Goal: Information Seeking & Learning: Learn about a topic

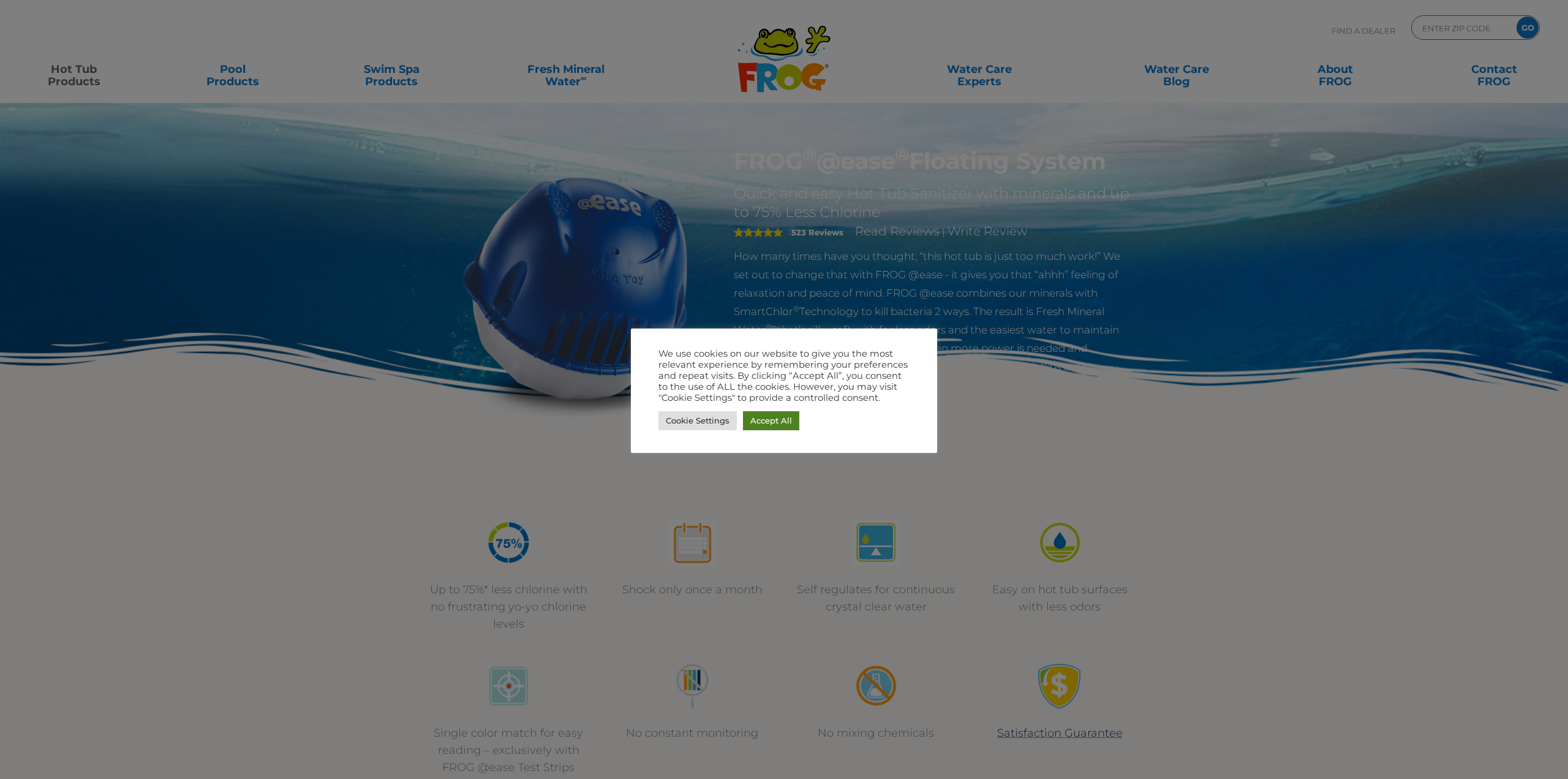
click at [775, 420] on link "Accept All" at bounding box center [771, 421] width 56 height 19
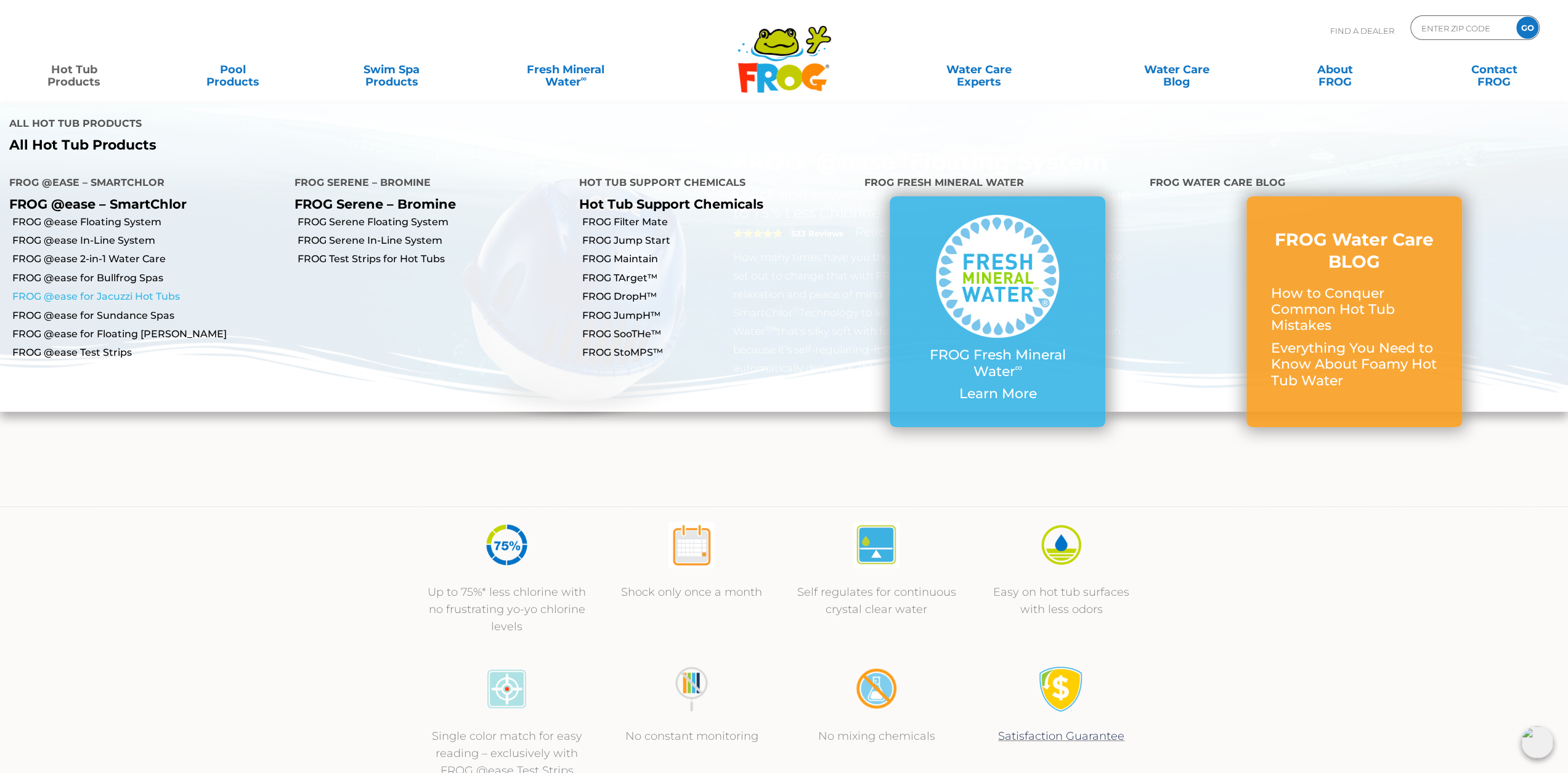
click at [154, 290] on link "FROG @ease for Jacuzzi Hot Tubs" at bounding box center [148, 296] width 273 height 13
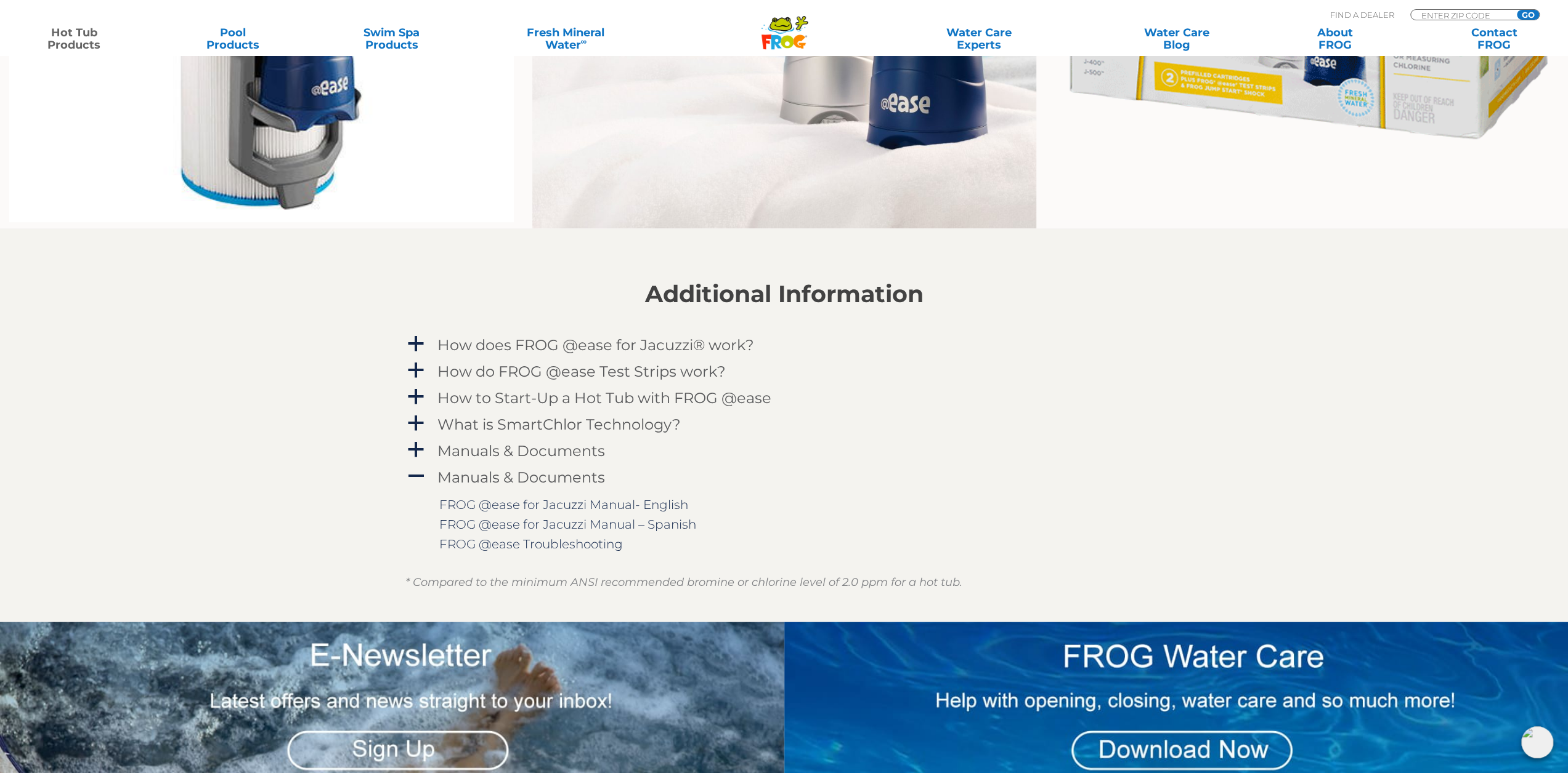
scroll to position [1231, 0]
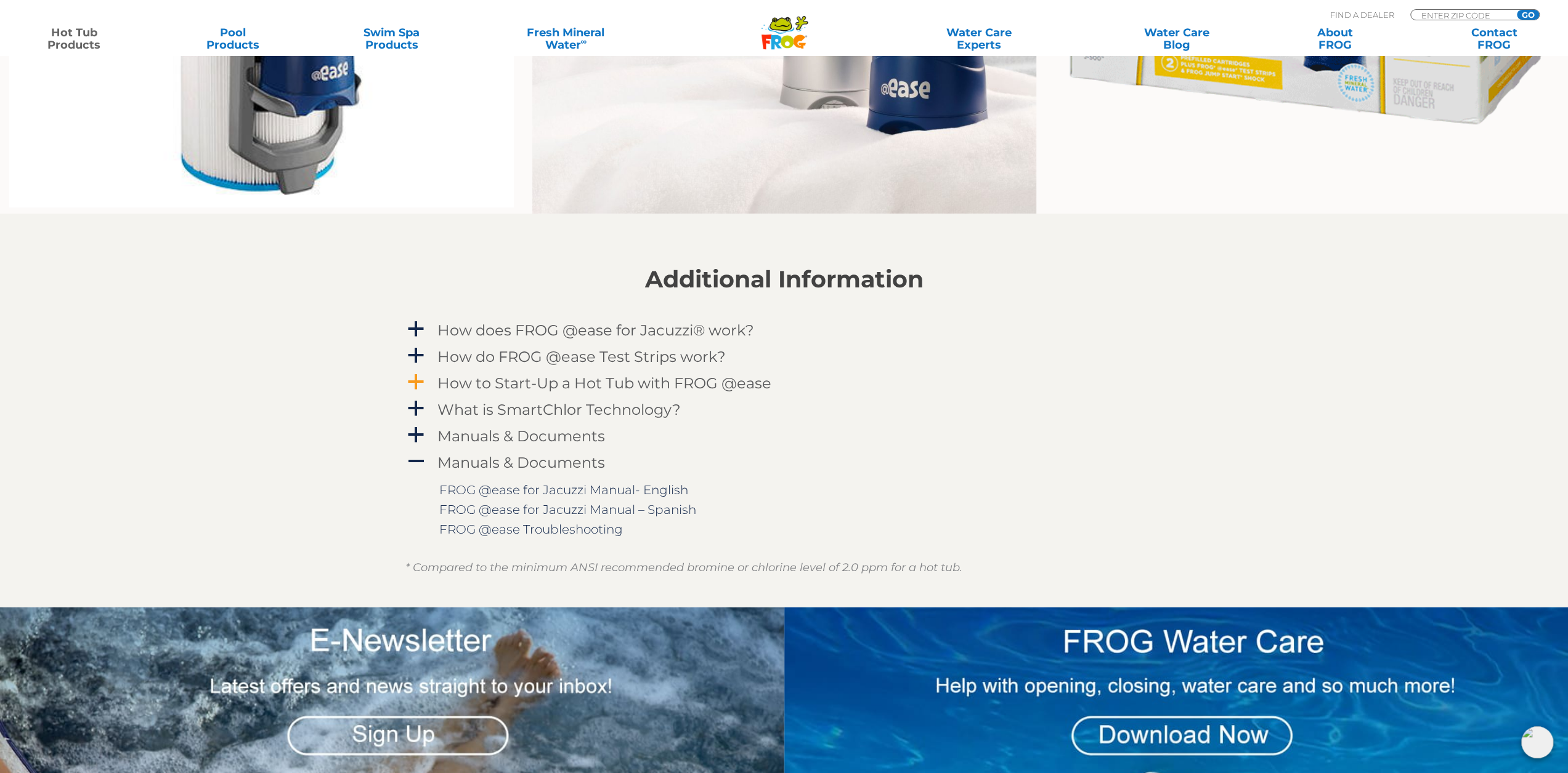
click at [719, 383] on h4 "How to Start-Up a Hot Tub with FROG @ease" at bounding box center [604, 383] width 334 height 17
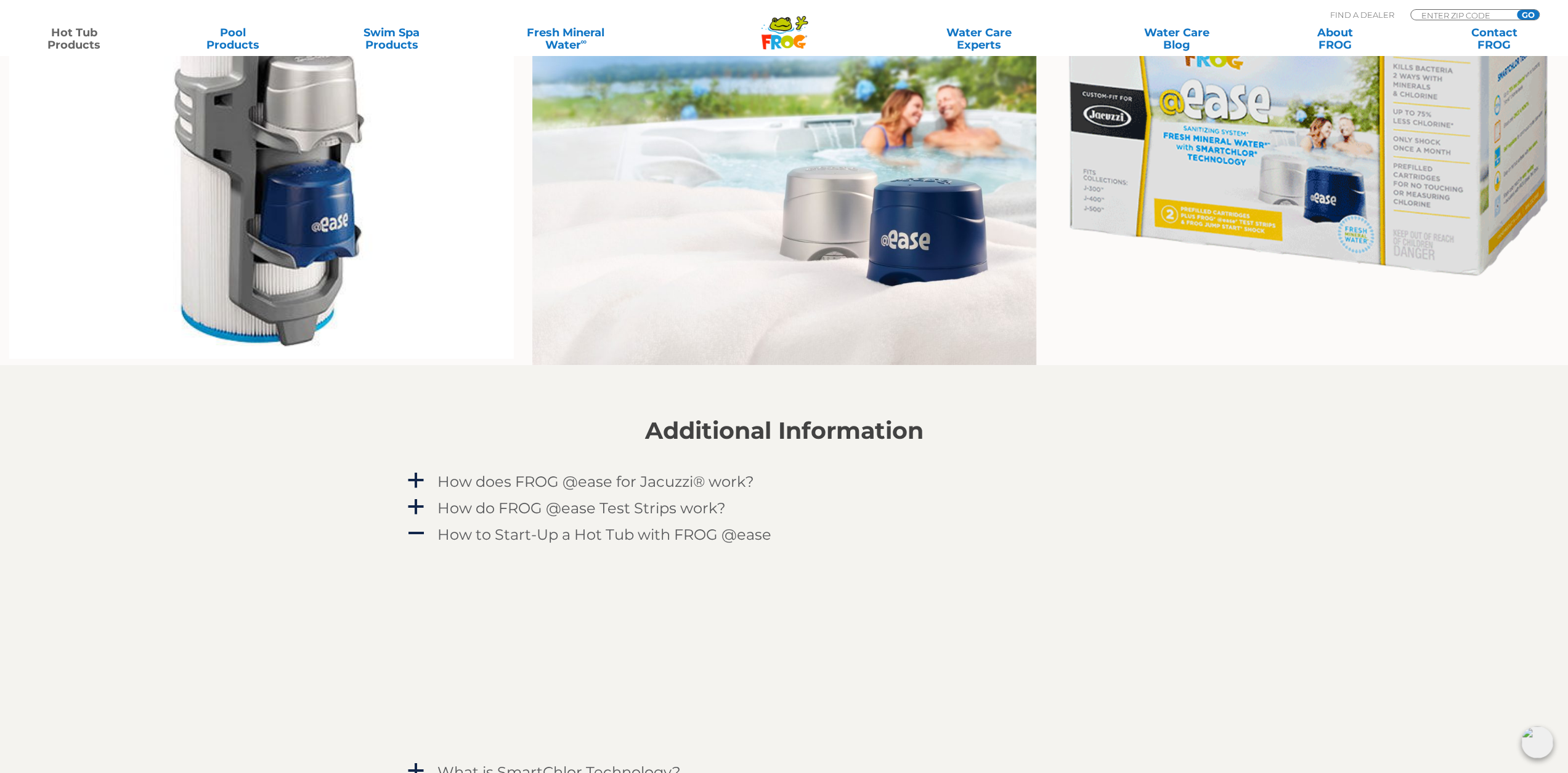
scroll to position [0, 0]
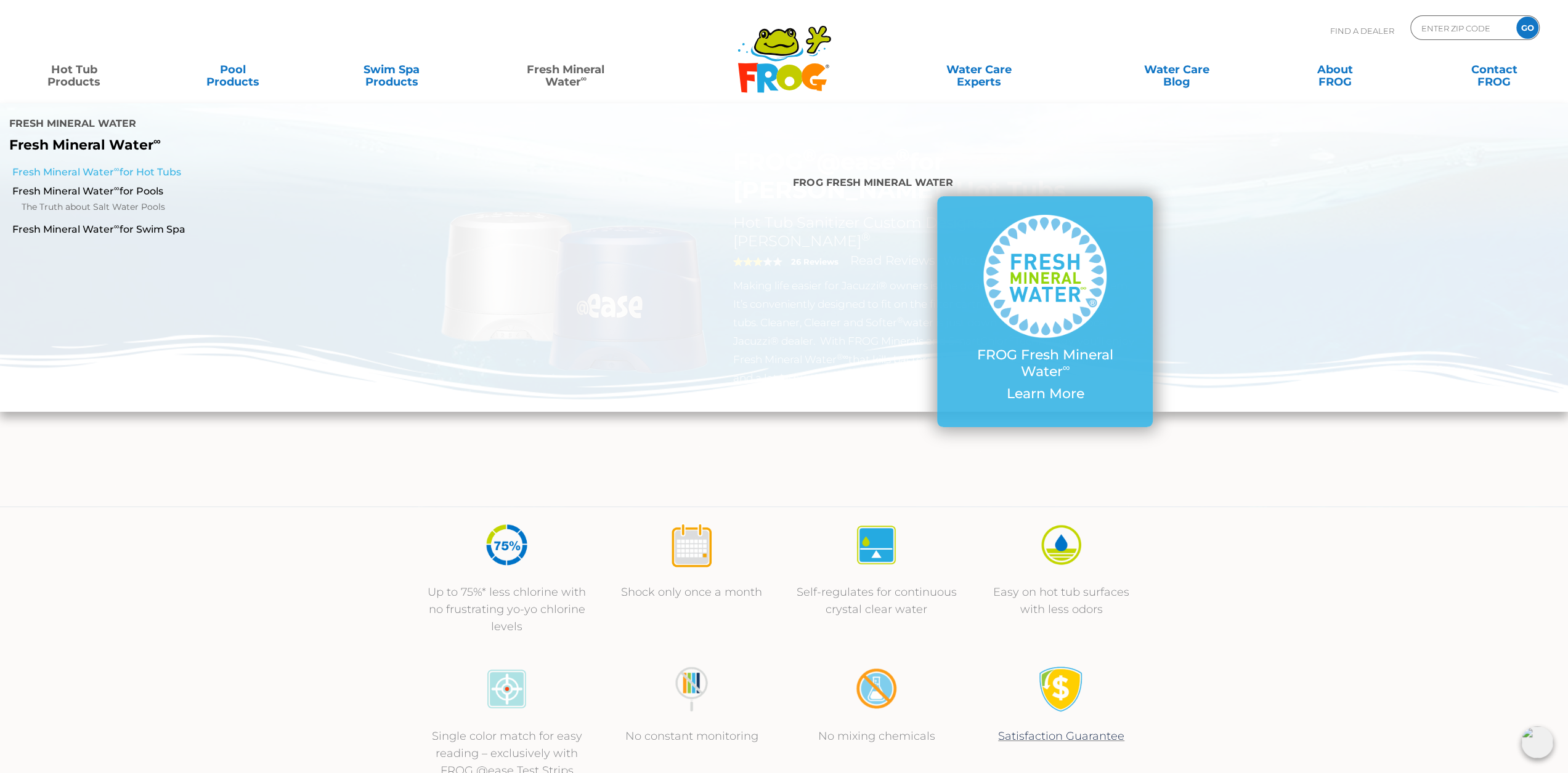
click at [108, 166] on link "Fresh Mineral Water ∞ for Hot Tubs" at bounding box center [267, 172] width 510 height 13
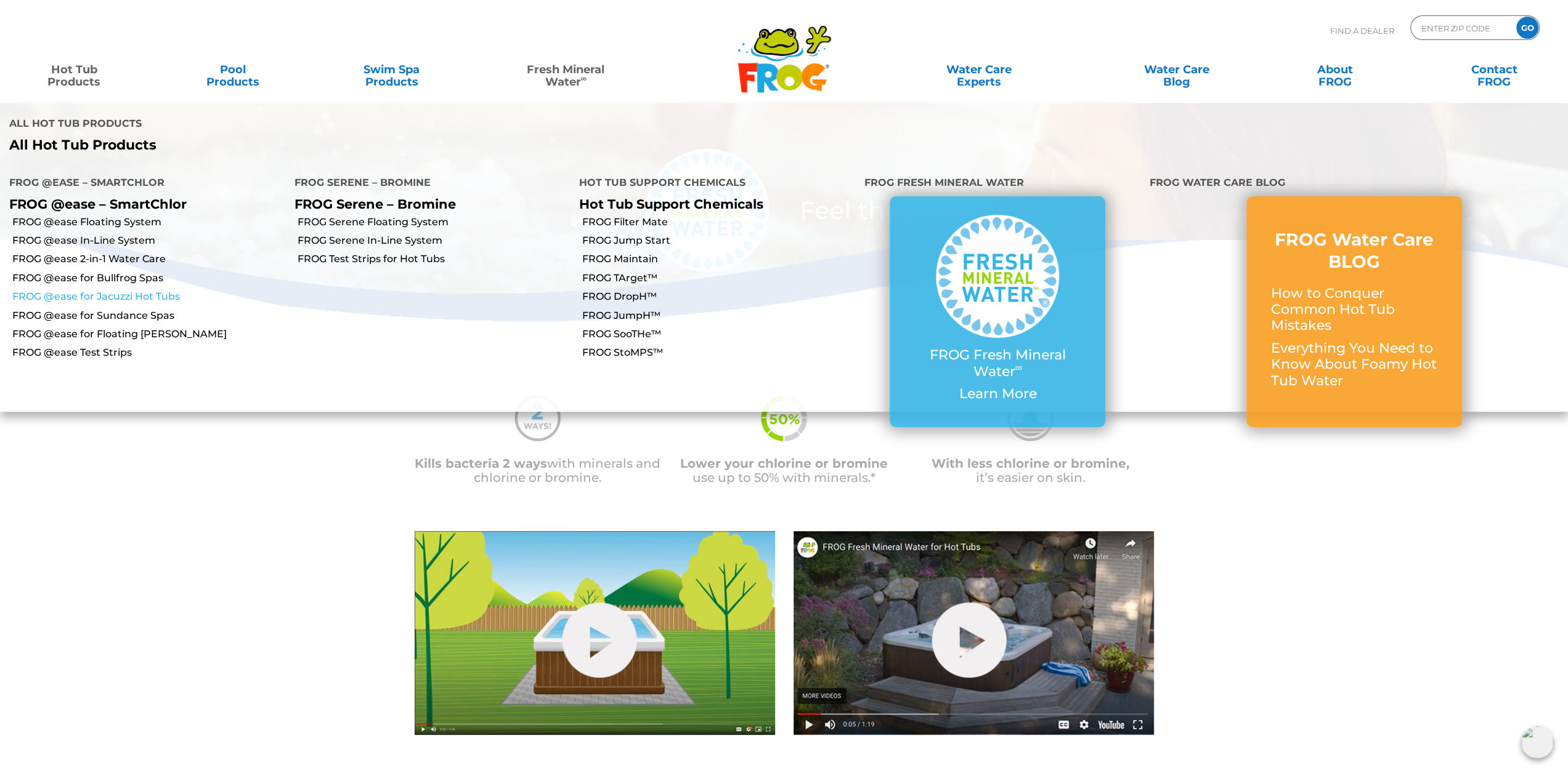
click at [122, 290] on link "FROG @ease for Jacuzzi Hot Tubs" at bounding box center [148, 296] width 273 height 13
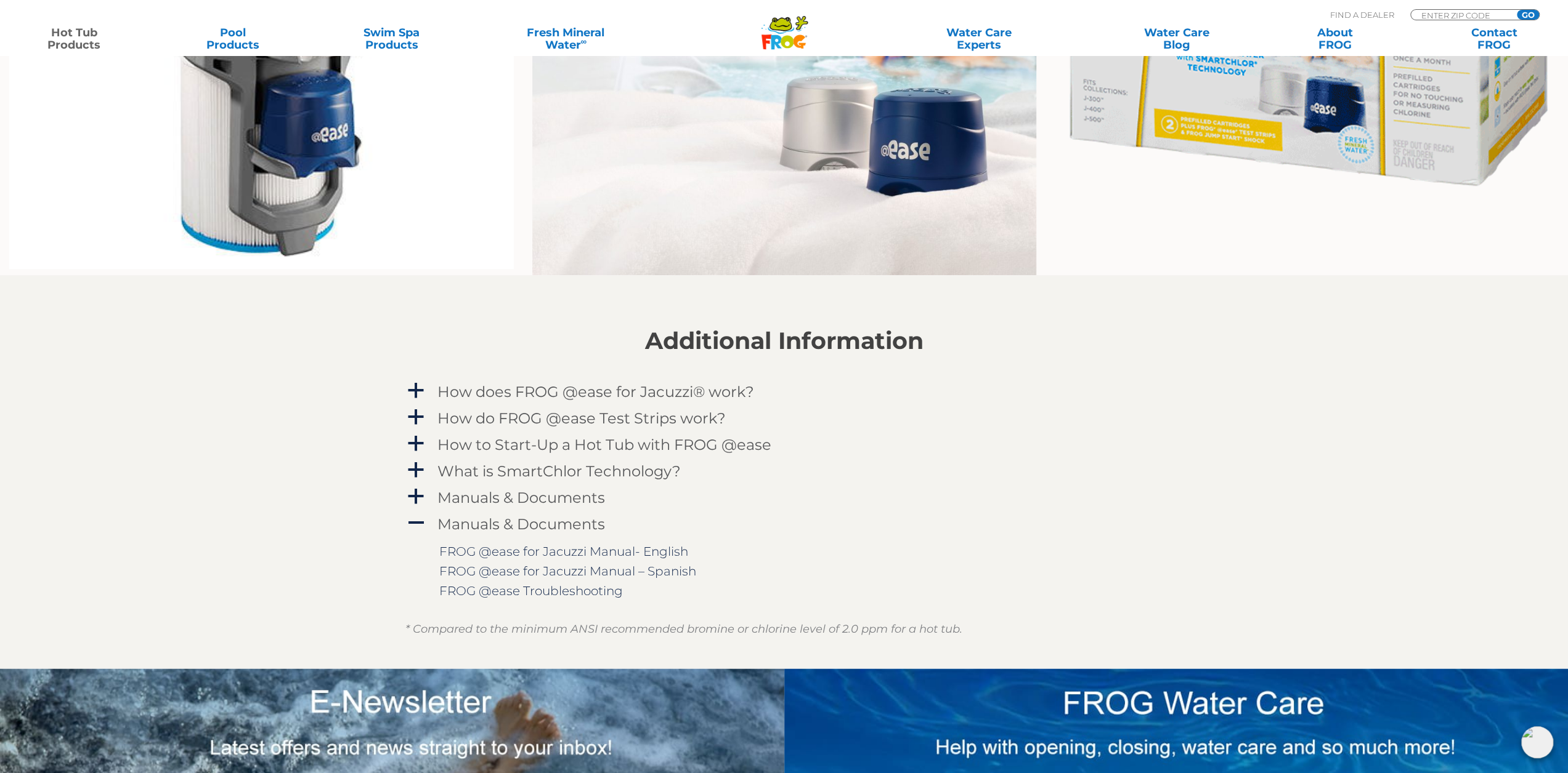
scroll to position [985, 0]
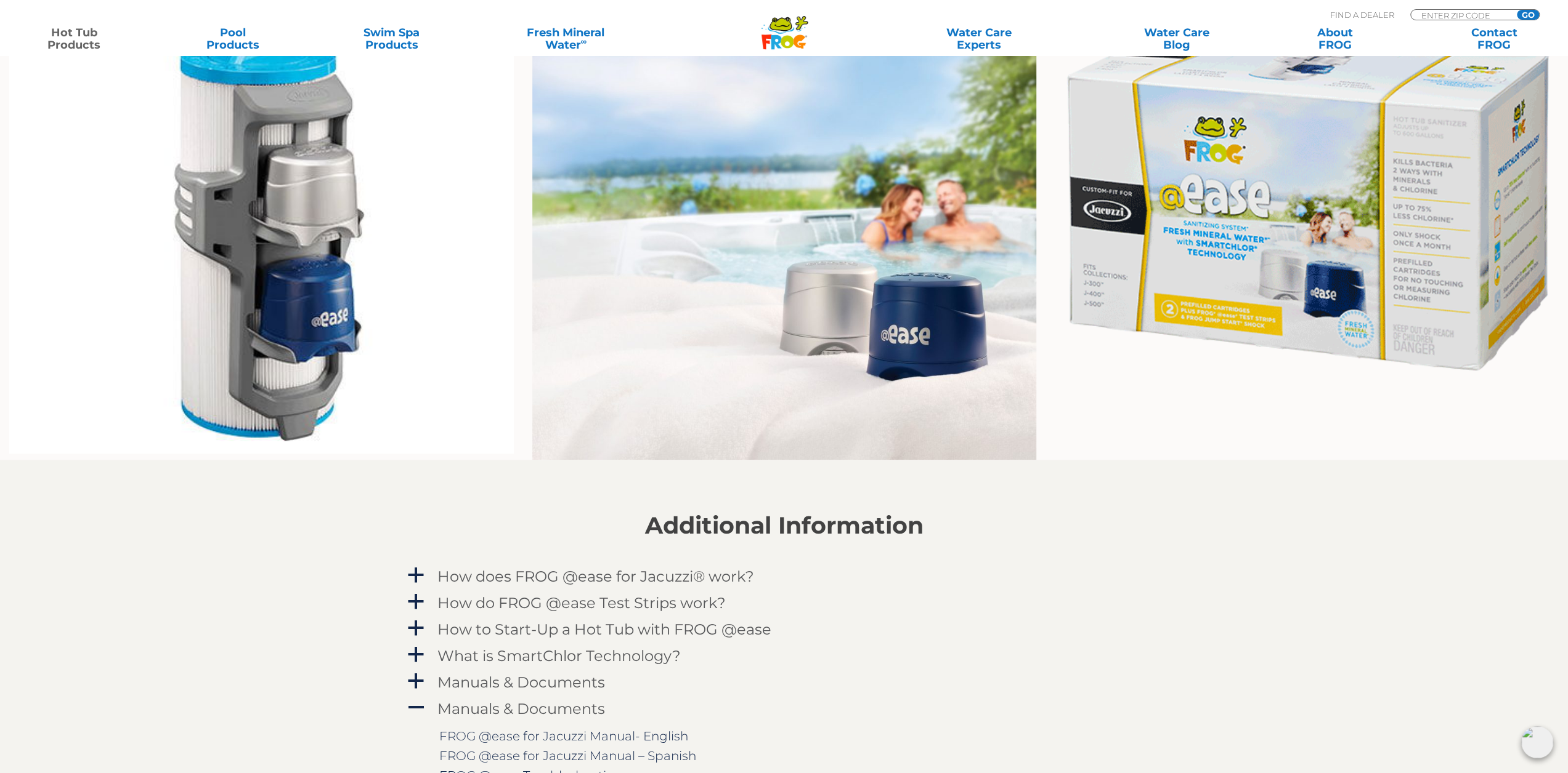
click at [1274, 238] on img at bounding box center [1306, 199] width 504 height 360
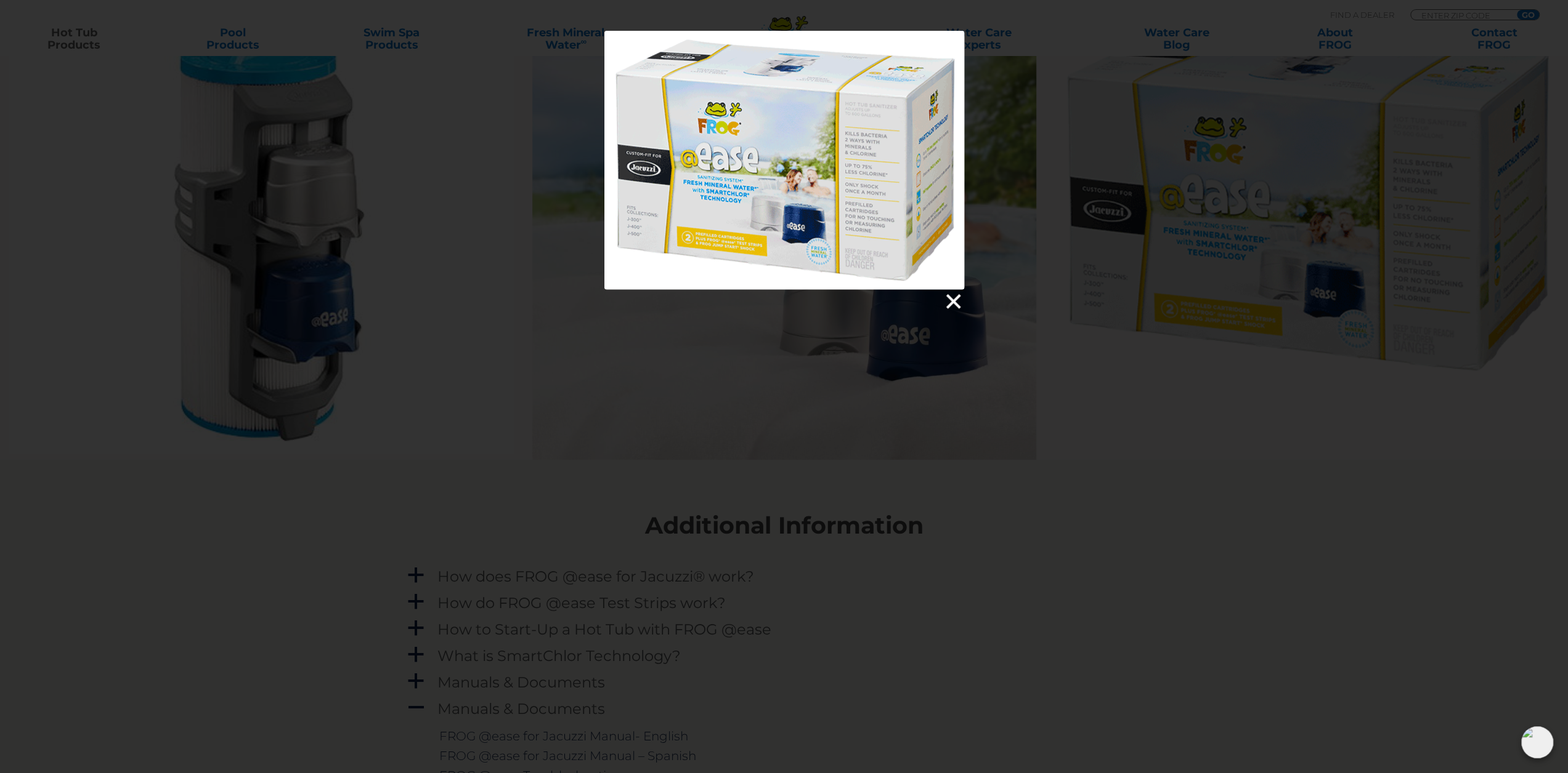
click at [951, 302] on link at bounding box center [952, 301] width 18 height 18
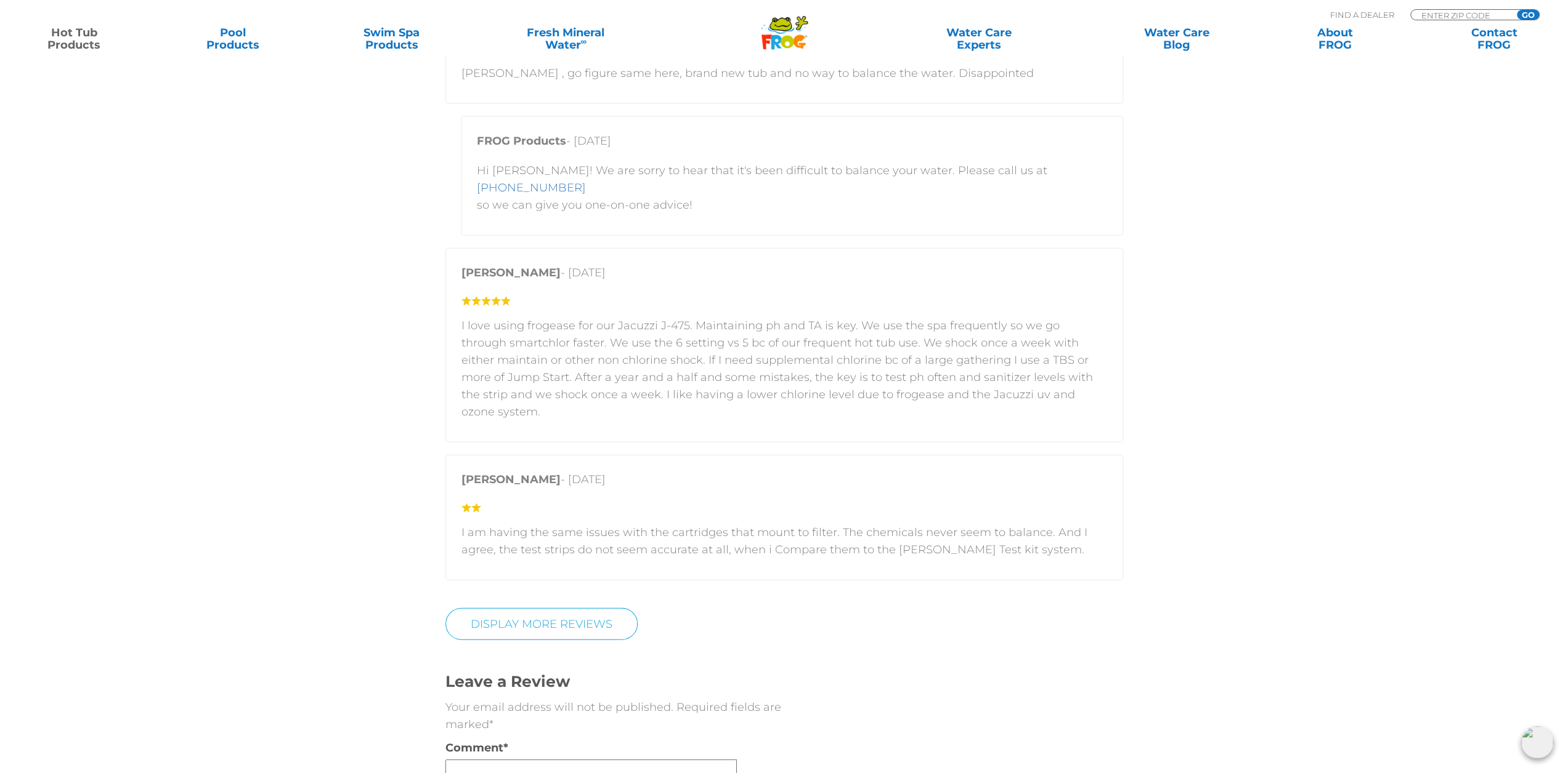
scroll to position [2770, 0]
